Goal: Task Accomplishment & Management: Complete application form

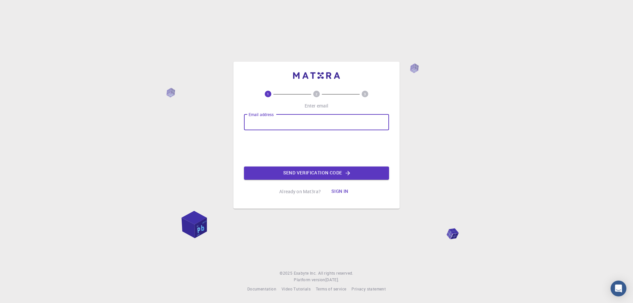
type input "[EMAIL_ADDRESS][DOMAIN_NAME]"
click at [311, 171] on button "Send verification code" at bounding box center [316, 172] width 145 height 13
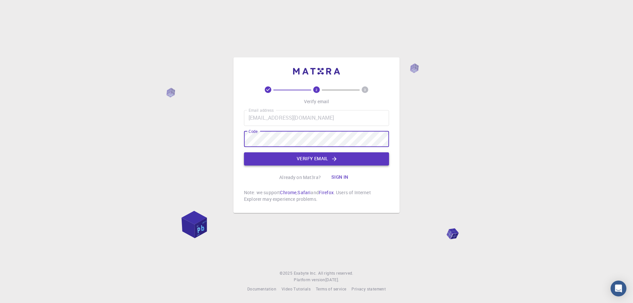
click at [305, 161] on button "Verify email" at bounding box center [316, 158] width 145 height 13
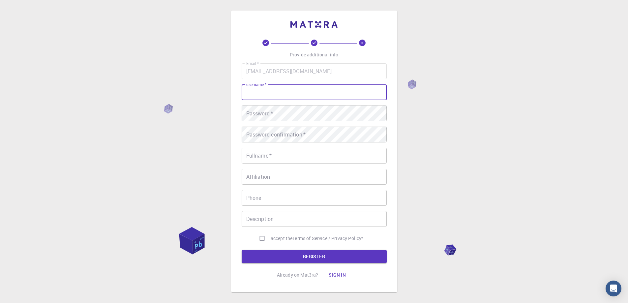
drag, startPoint x: 298, startPoint y: 91, endPoint x: 293, endPoint y: 89, distance: 5.9
click at [298, 91] on input "username   *" at bounding box center [314, 92] width 145 height 16
type input "Ibrohim"
click at [242, 250] on button "REGISTER" at bounding box center [314, 256] width 145 height 13
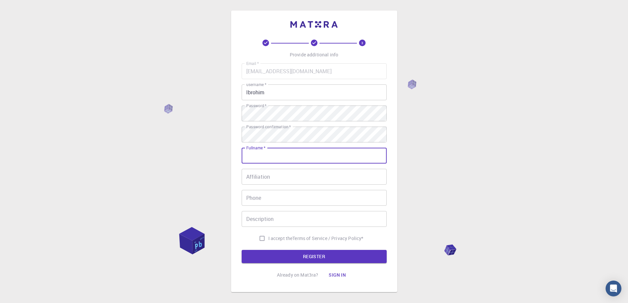
click at [283, 157] on input "Fullname   *" at bounding box center [314, 156] width 145 height 16
type input "ibrohim"
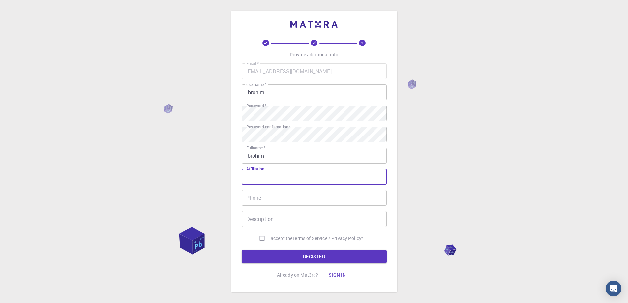
click at [279, 179] on input "Affiliation" at bounding box center [314, 177] width 145 height 16
click at [283, 195] on input "Phone" at bounding box center [314, 198] width 145 height 16
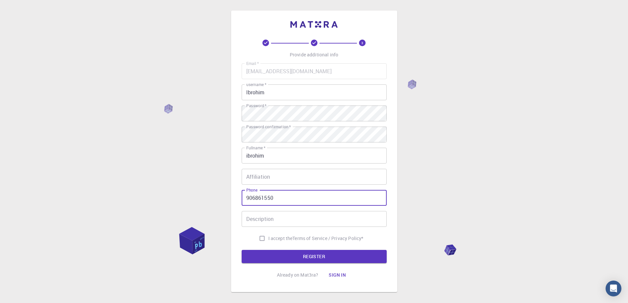
type input "906861550"
click at [303, 216] on input "Description" at bounding box center [314, 219] width 145 height 16
click at [282, 239] on span "I accept the" at bounding box center [280, 238] width 24 height 7
click at [268, 239] on input "I accept the Terms of Service / Privacy Policy *" at bounding box center [262, 238] width 13 height 13
checkbox input "true"
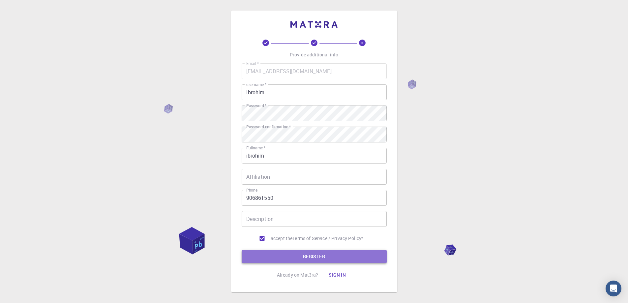
click at [267, 254] on button "REGISTER" at bounding box center [314, 256] width 145 height 13
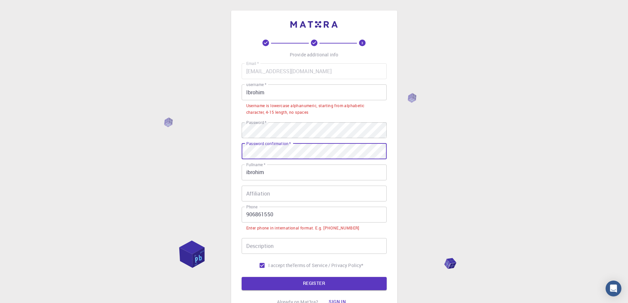
click at [246, 215] on input "906861550" at bounding box center [314, 215] width 145 height 16
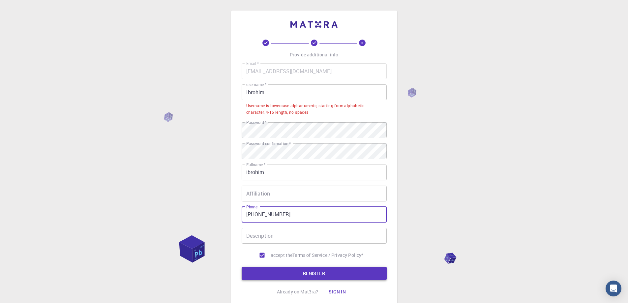
type input "[PHONE_NUMBER]"
click at [287, 272] on button "REGISTER" at bounding box center [314, 273] width 145 height 13
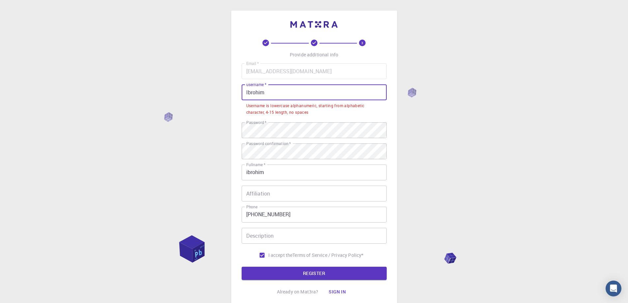
click at [267, 95] on input "Ibrohim" at bounding box center [314, 92] width 145 height 16
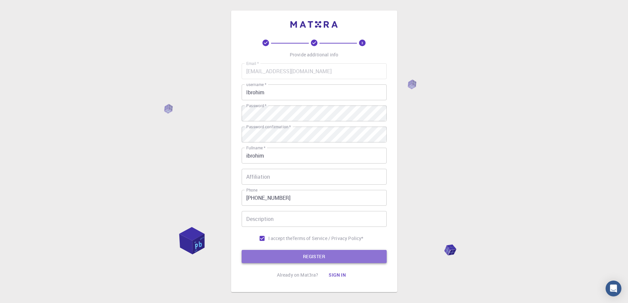
click at [302, 257] on button "REGISTER" at bounding box center [314, 256] width 145 height 13
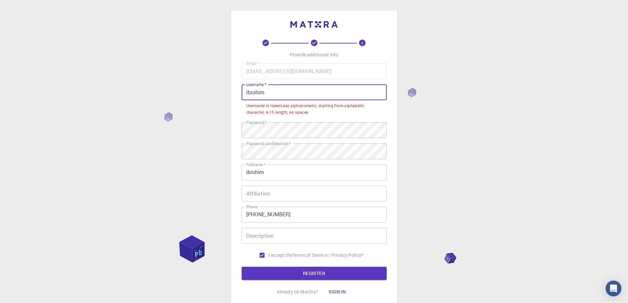
click at [268, 94] on input "Ibrohim" at bounding box center [314, 92] width 145 height 16
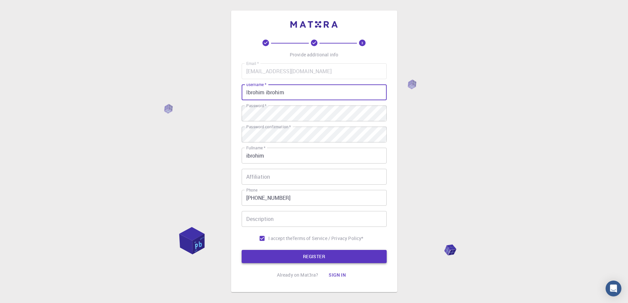
click at [317, 256] on button "REGISTER" at bounding box center [314, 256] width 145 height 13
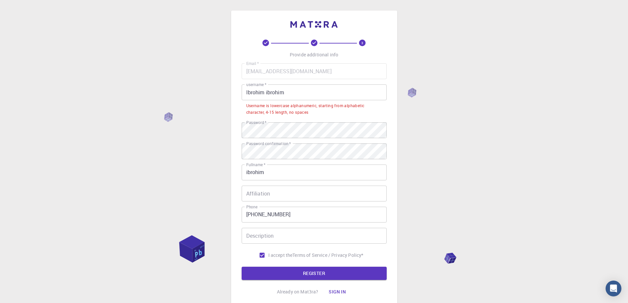
click at [267, 91] on input "Ibrohim ibrohim" at bounding box center [314, 92] width 145 height 16
click at [266, 91] on input "Ibrohim ibrohim" at bounding box center [314, 92] width 145 height 16
drag, startPoint x: 295, startPoint y: 98, endPoint x: 190, endPoint y: 96, distance: 105.5
click at [190, 96] on div "3 Provide additional info Email   * [EMAIL_ADDRESS][DOMAIN_NAME] Email   * user…" at bounding box center [314, 176] width 628 height 352
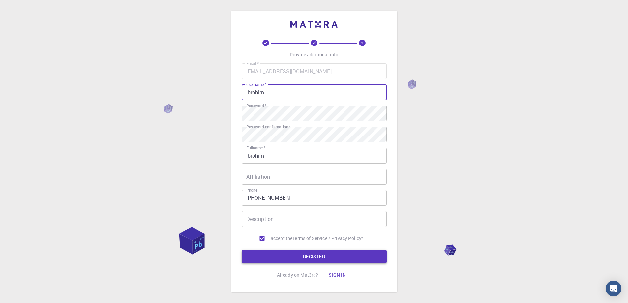
type input "ibrohim"
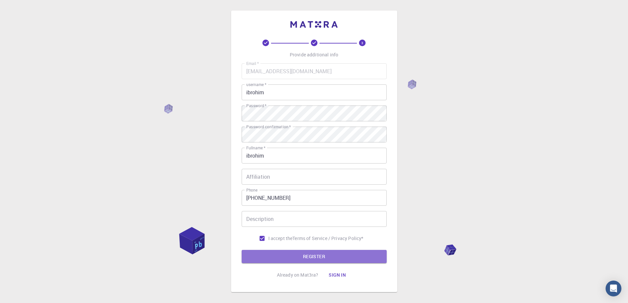
click at [286, 253] on button "REGISTER" at bounding box center [314, 256] width 145 height 13
